Goal: Task Accomplishment & Management: Complete application form

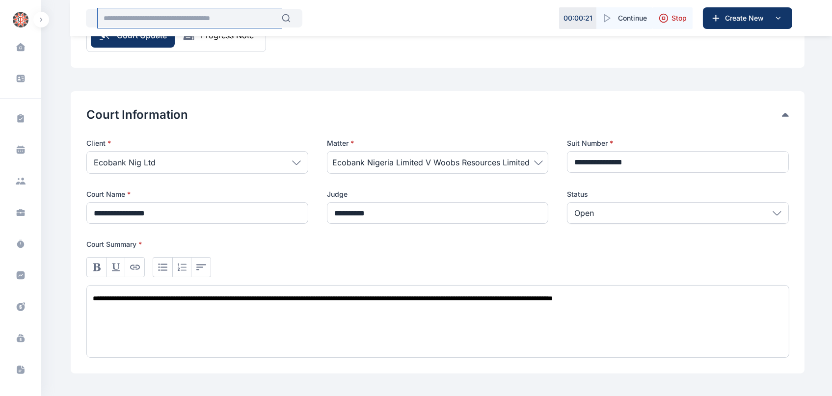
click at [142, 18] on input "text" at bounding box center [190, 18] width 184 height 20
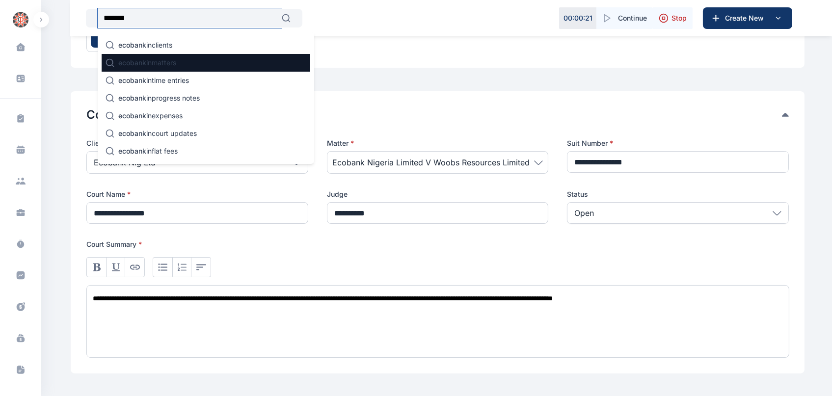
type input "*******"
click at [211, 61] on div "ecobank in matters" at bounding box center [206, 63] width 209 height 18
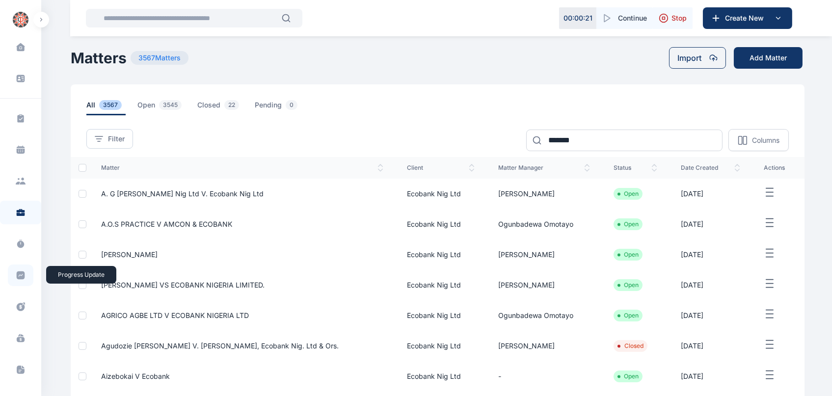
click at [20, 277] on icon at bounding box center [21, 275] width 8 height 8
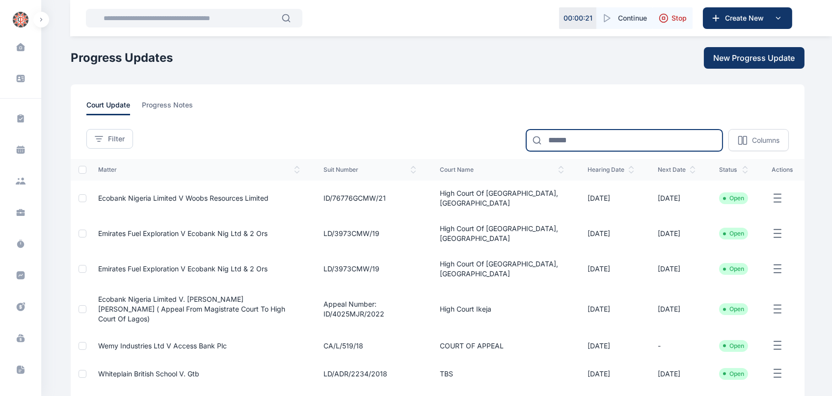
click at [582, 134] on input at bounding box center [624, 141] width 196 height 22
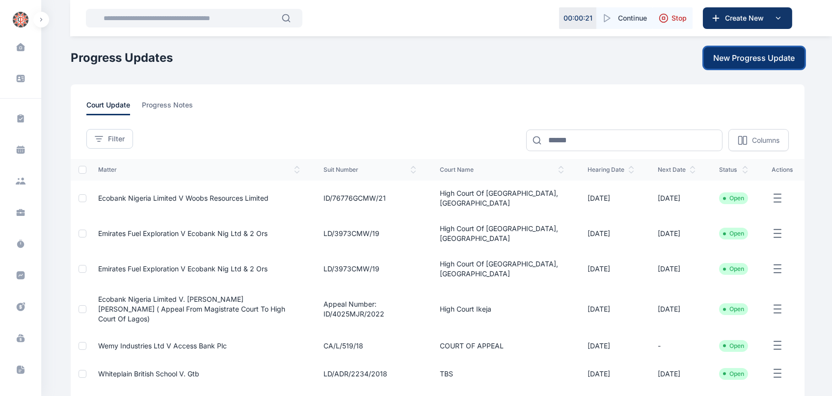
click at [745, 54] on span "New Progress Update" at bounding box center [754, 58] width 81 height 12
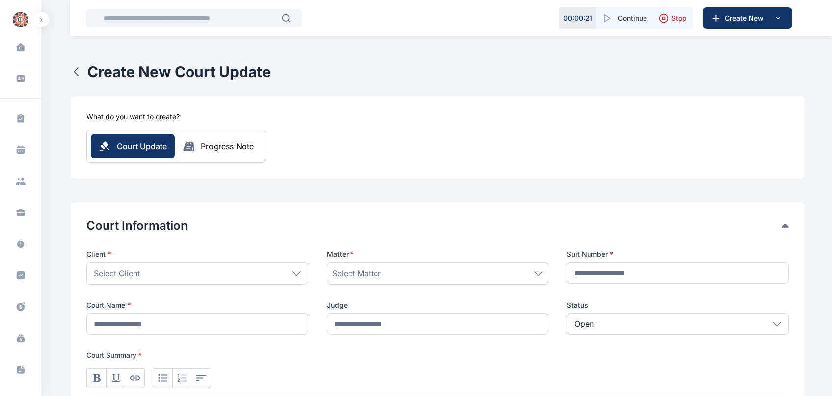
click at [239, 151] on div "Progress Note" at bounding box center [227, 146] width 53 height 12
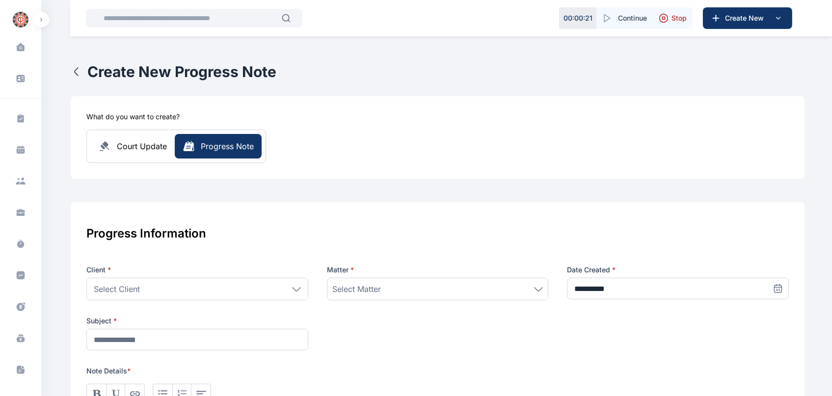
click at [151, 150] on span "Court Update" at bounding box center [142, 146] width 50 height 12
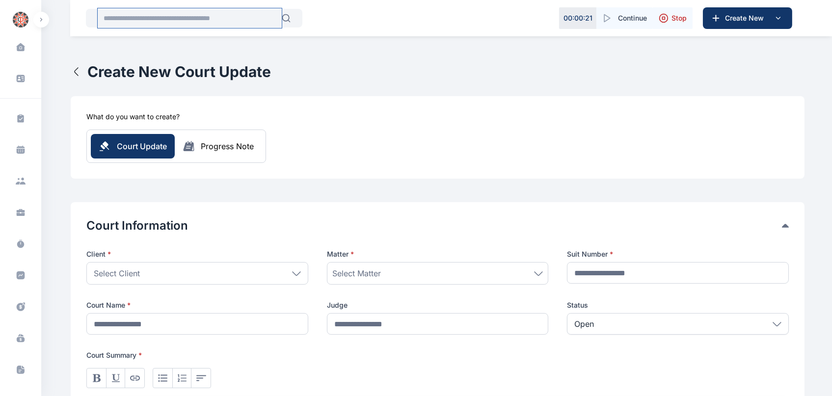
click at [203, 23] on input "text" at bounding box center [190, 18] width 184 height 20
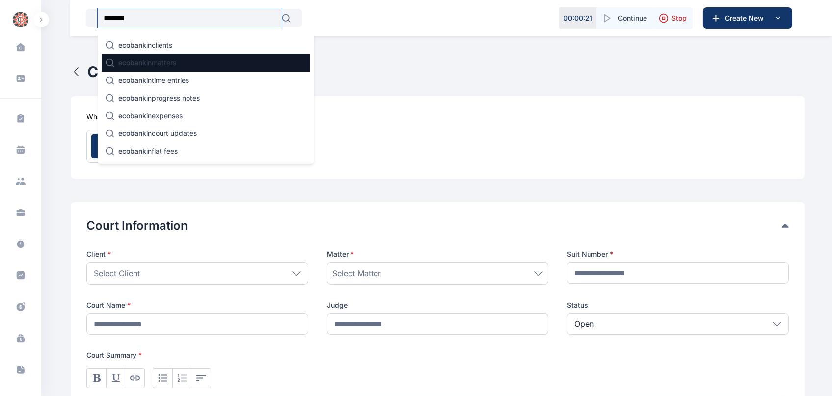
type input "*******"
click at [185, 62] on div "ecobank in matters" at bounding box center [206, 63] width 209 height 18
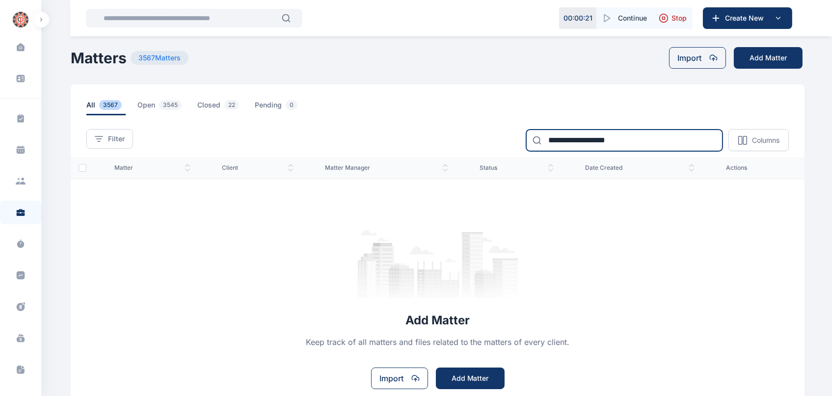
click at [635, 138] on input "**********" at bounding box center [624, 141] width 196 height 22
type input "**********"
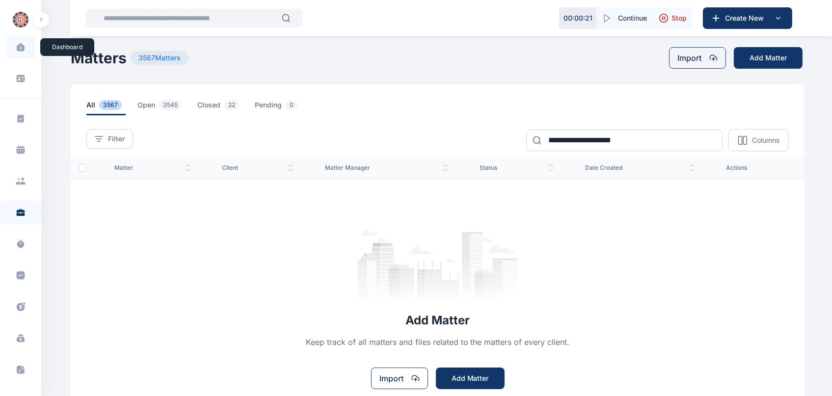
click at [16, 48] on icon at bounding box center [20, 47] width 8 height 8
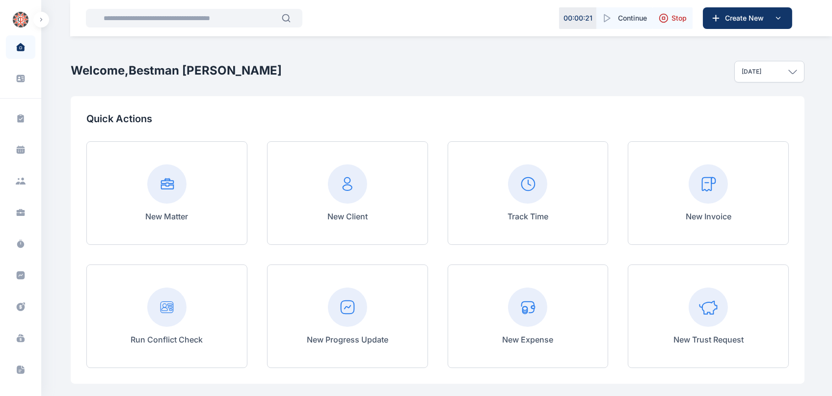
click at [352, 297] on rect at bounding box center [347, 307] width 39 height 39
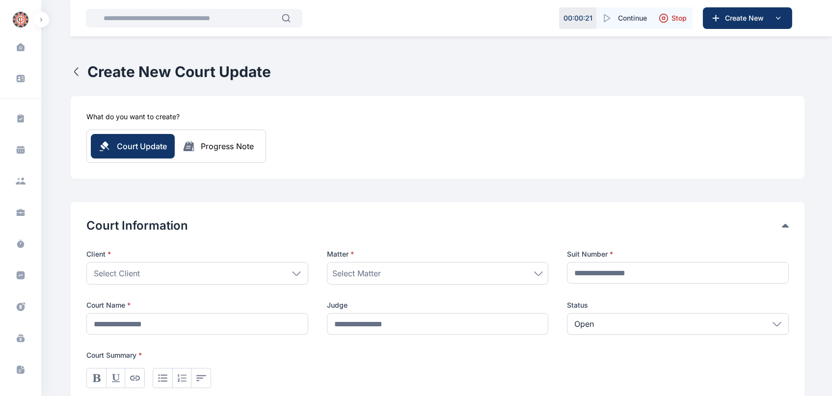
click at [290, 277] on div "Select Client" at bounding box center [197, 273] width 222 height 23
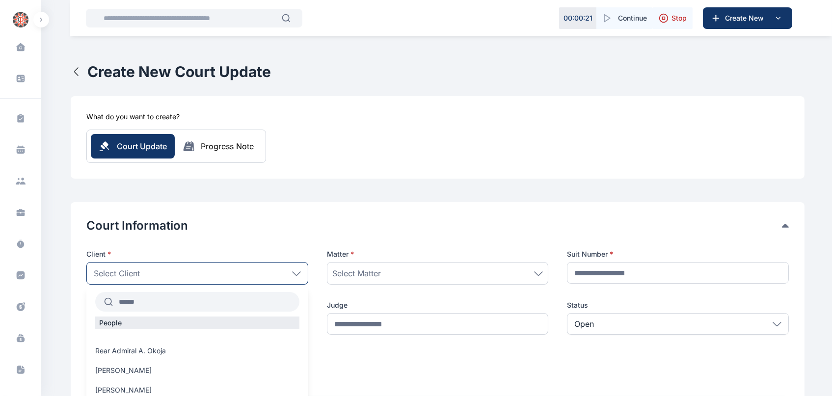
click at [226, 309] on input "text" at bounding box center [206, 302] width 186 height 18
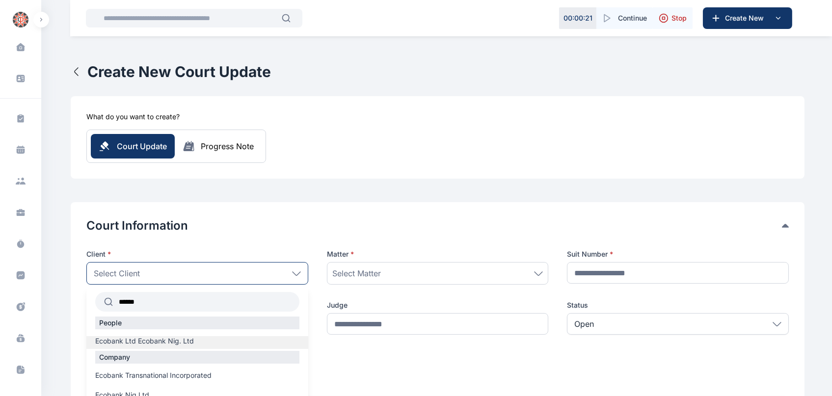
scroll to position [29, 0]
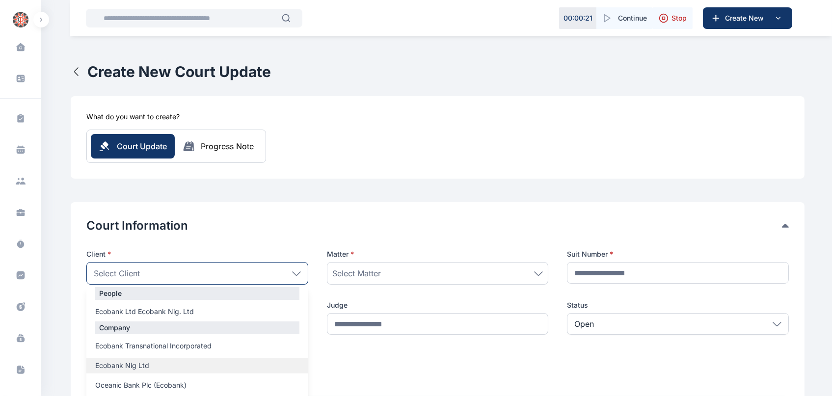
type input "******"
click at [143, 363] on span "Ecobank Nig Ltd" at bounding box center [122, 366] width 54 height 10
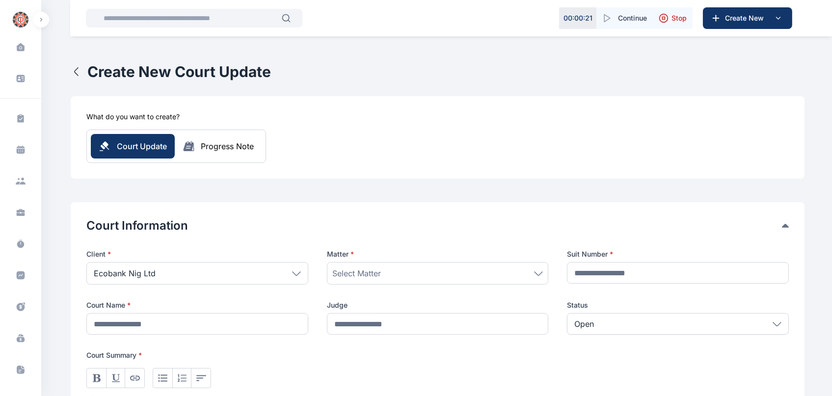
click at [397, 269] on div "Select Matter" at bounding box center [437, 273] width 211 height 12
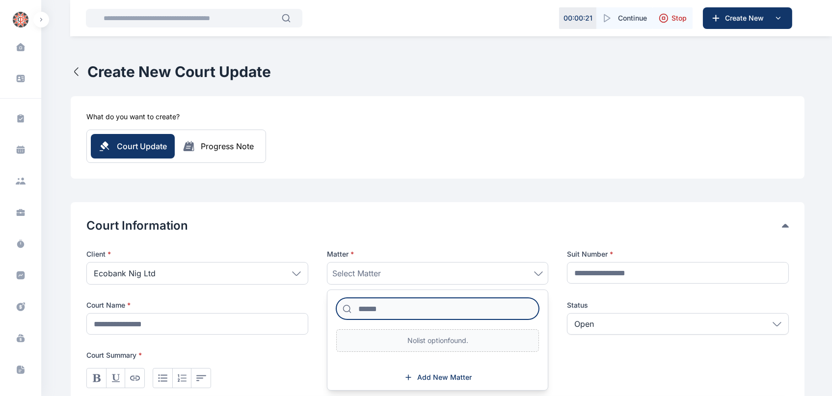
click at [385, 317] on input at bounding box center [437, 309] width 203 height 22
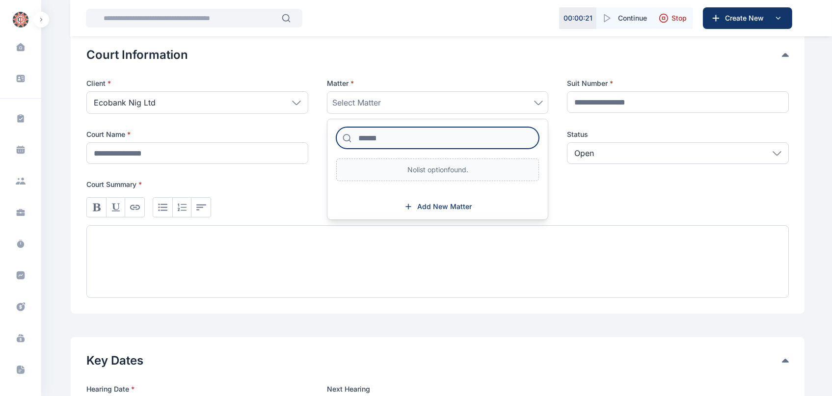
scroll to position [175, 0]
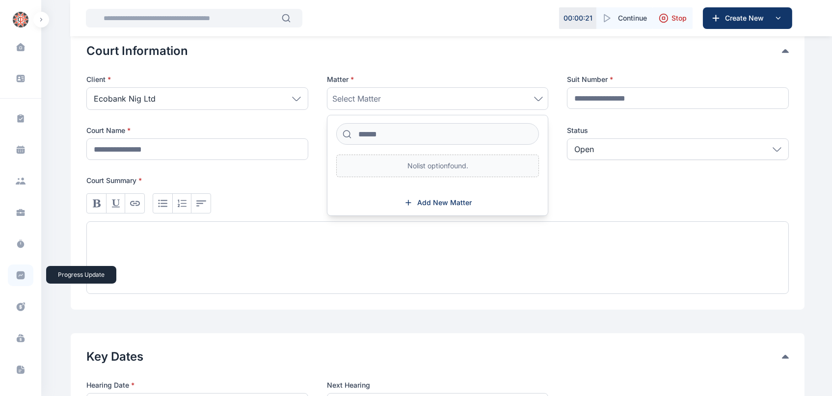
click at [22, 280] on span at bounding box center [21, 276] width 26 height 22
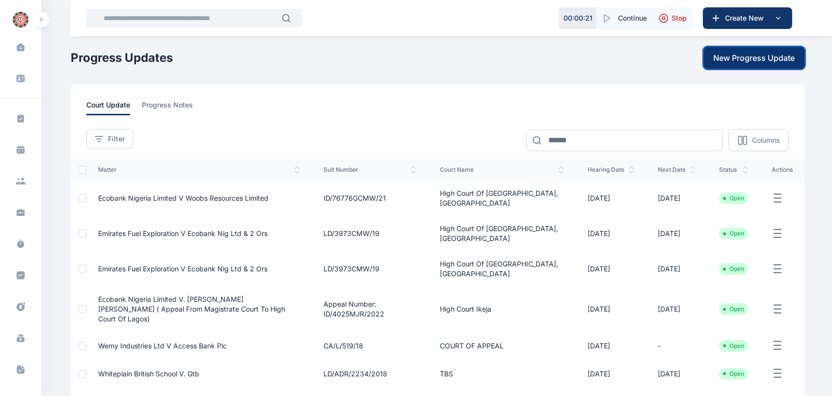
click at [721, 59] on span "New Progress Update" at bounding box center [754, 58] width 81 height 12
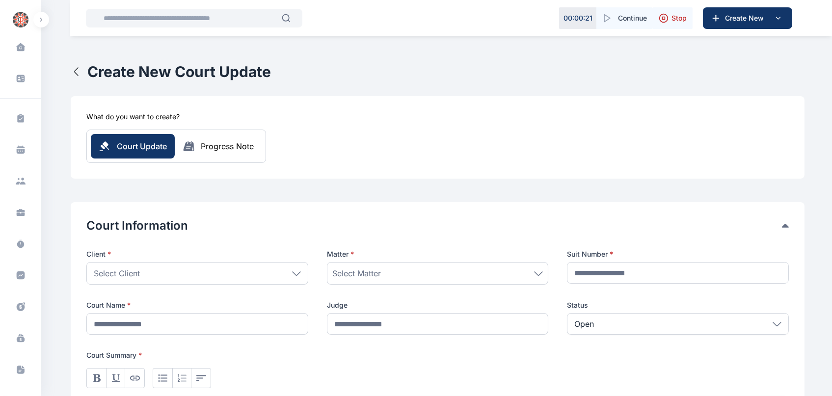
click at [290, 277] on div "Select Client" at bounding box center [197, 273] width 222 height 23
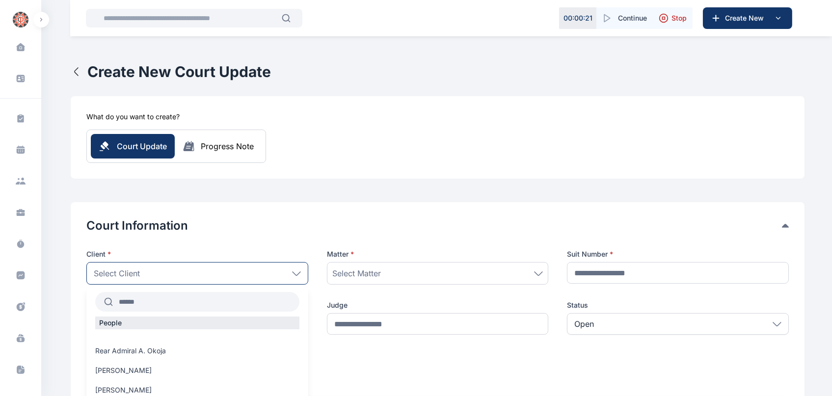
click at [182, 302] on input "text" at bounding box center [206, 302] width 186 height 18
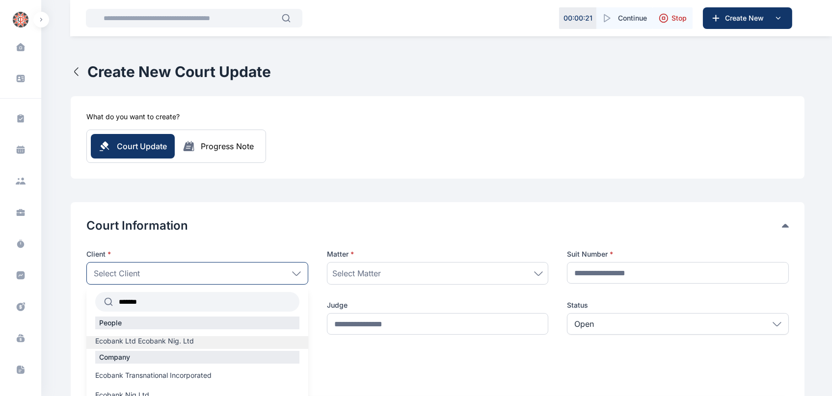
scroll to position [29, 0]
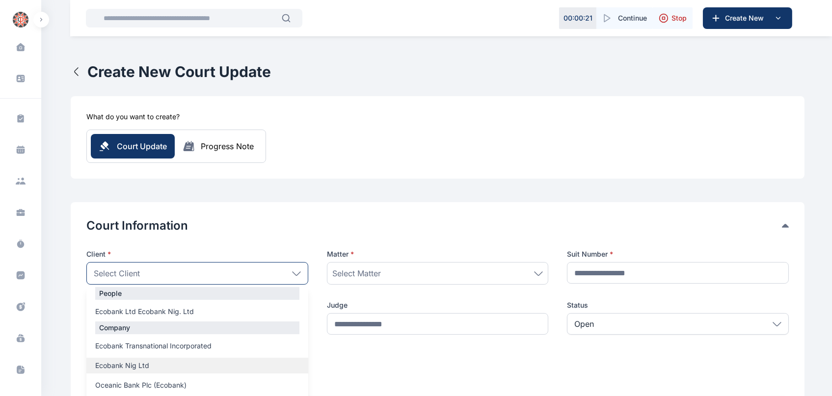
type input "*******"
click at [135, 362] on span "Ecobank Nig Ltd" at bounding box center [122, 366] width 54 height 10
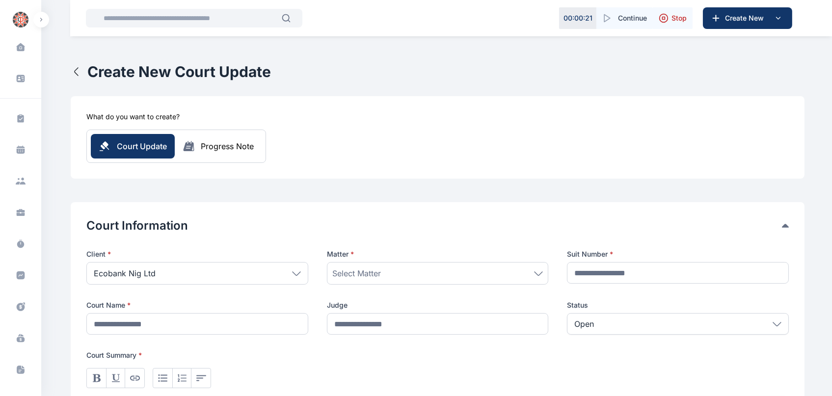
click at [404, 268] on div "Select Matter" at bounding box center [437, 273] width 211 height 12
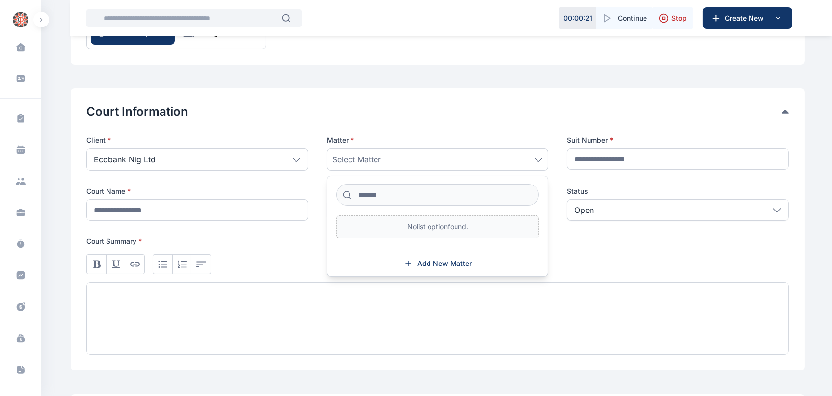
scroll to position [118, 0]
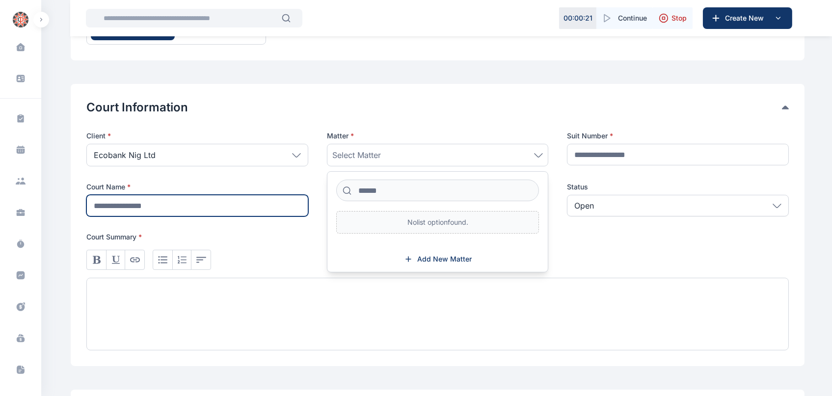
click at [217, 204] on input "text" at bounding box center [197, 206] width 222 height 22
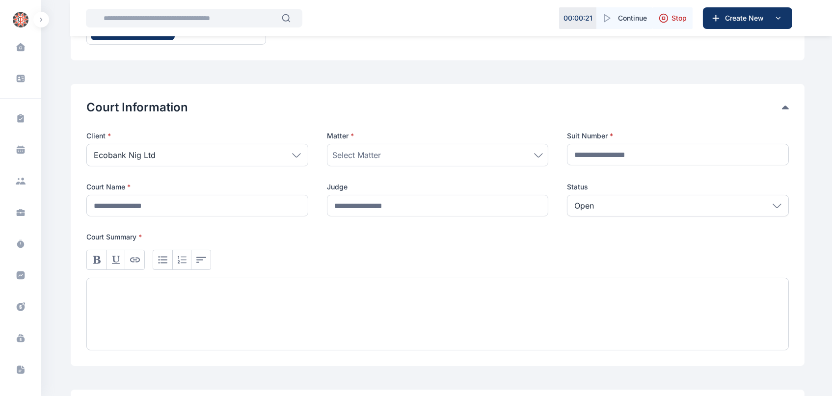
click at [288, 155] on div "Ecobank Nig Ltd" at bounding box center [197, 155] width 222 height 23
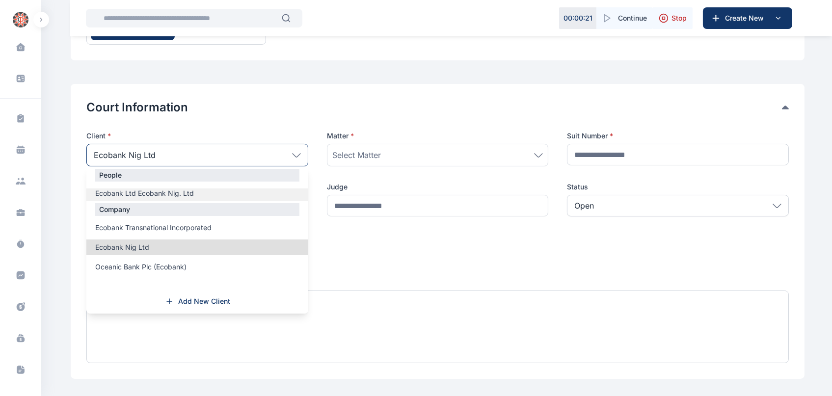
click at [192, 189] on label "Ecobank Ltd Ecobank Nig. Ltd" at bounding box center [197, 193] width 222 height 10
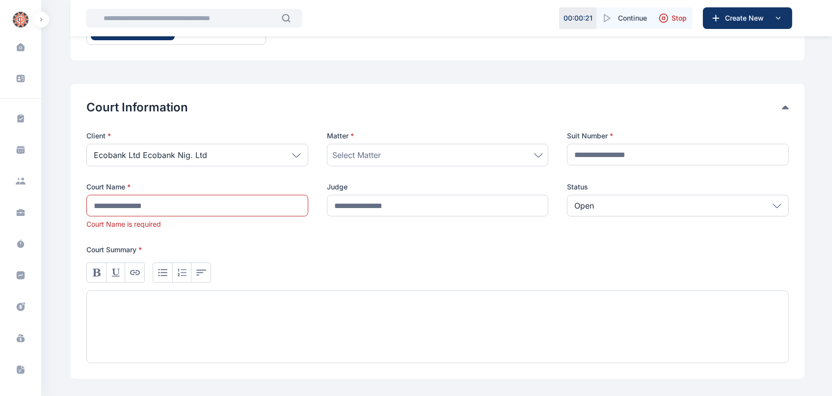
click at [530, 159] on div "Select Matter" at bounding box center [437, 155] width 211 height 12
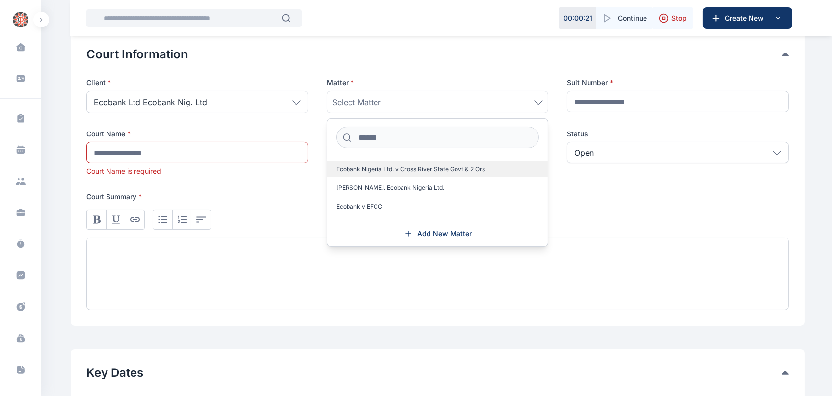
scroll to position [173, 0]
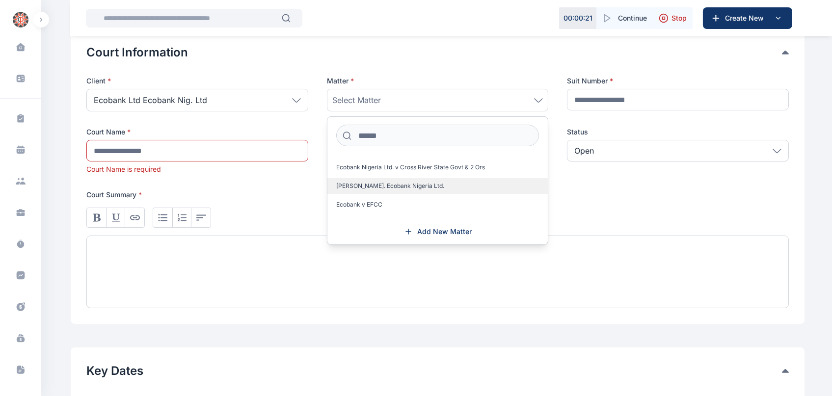
click at [383, 187] on span "[PERSON_NAME]. Ecobank Nigeria Ltd." at bounding box center [390, 186] width 108 height 8
click at [449, 50] on button "Court Information" at bounding box center [433, 53] width 695 height 16
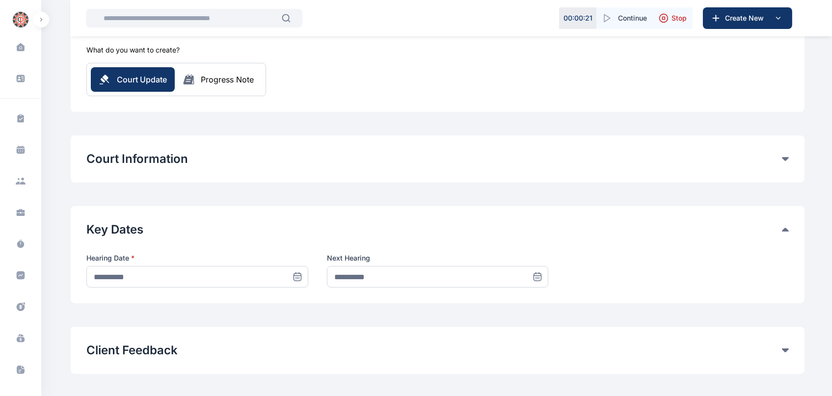
scroll to position [0, 0]
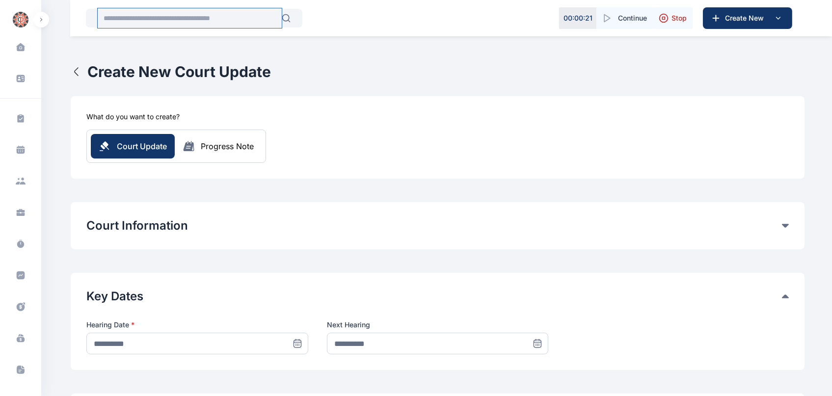
click at [144, 21] on input "text" at bounding box center [190, 18] width 184 height 20
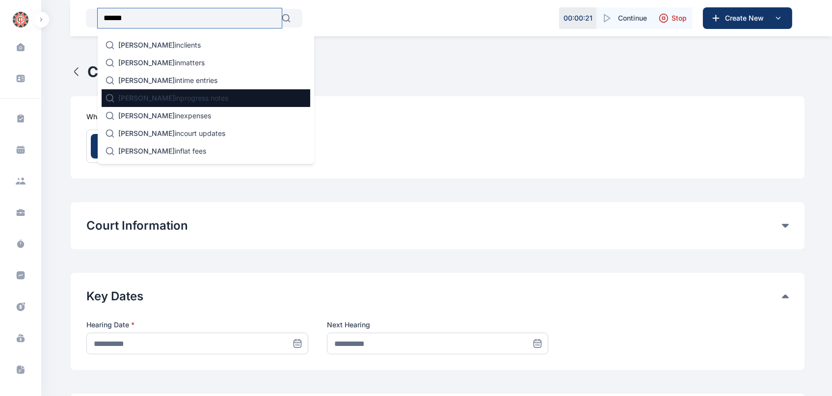
type input "******"
click at [169, 96] on p "[PERSON_NAME] in progress notes" at bounding box center [173, 98] width 110 height 10
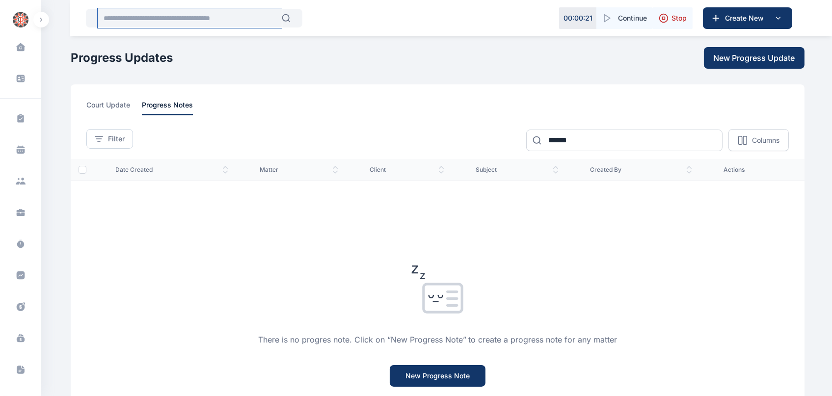
click at [165, 15] on input "text" at bounding box center [190, 18] width 184 height 20
click at [108, 100] on span "court update" at bounding box center [108, 107] width 44 height 15
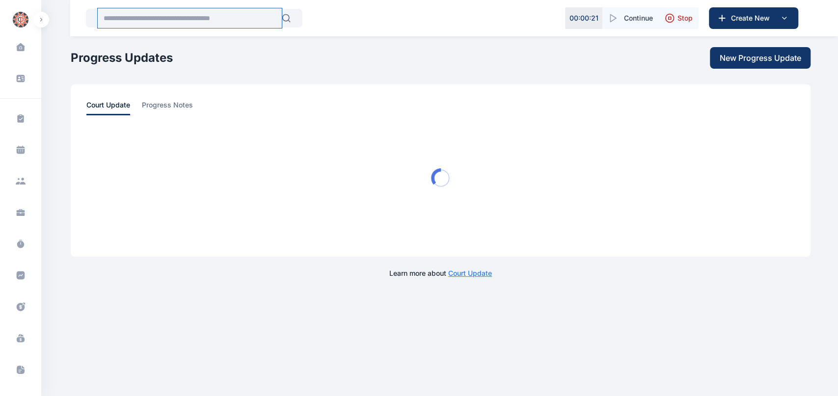
click at [149, 20] on input "text" at bounding box center [190, 18] width 184 height 20
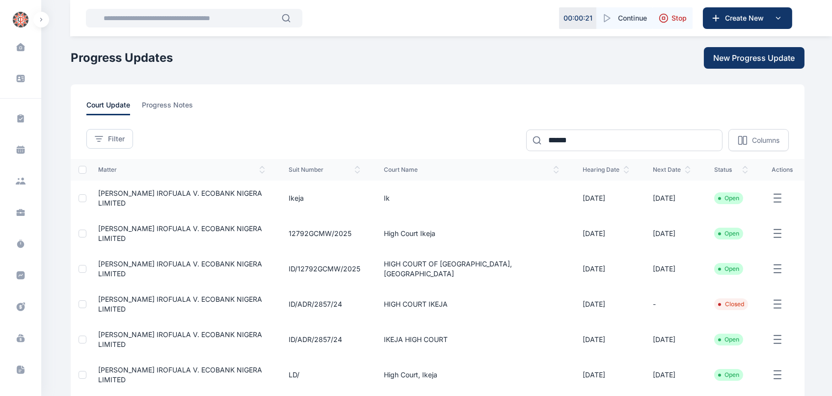
click at [190, 196] on span "[PERSON_NAME] IROFUALA V. ECOBANK NIGERA LIMITED" at bounding box center [180, 198] width 164 height 18
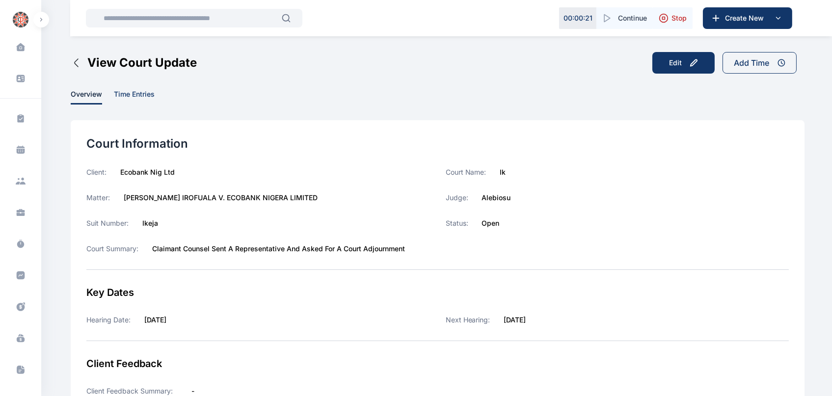
click at [130, 90] on span "time entries" at bounding box center [134, 96] width 41 height 15
